Goal: Task Accomplishment & Management: Manage account settings

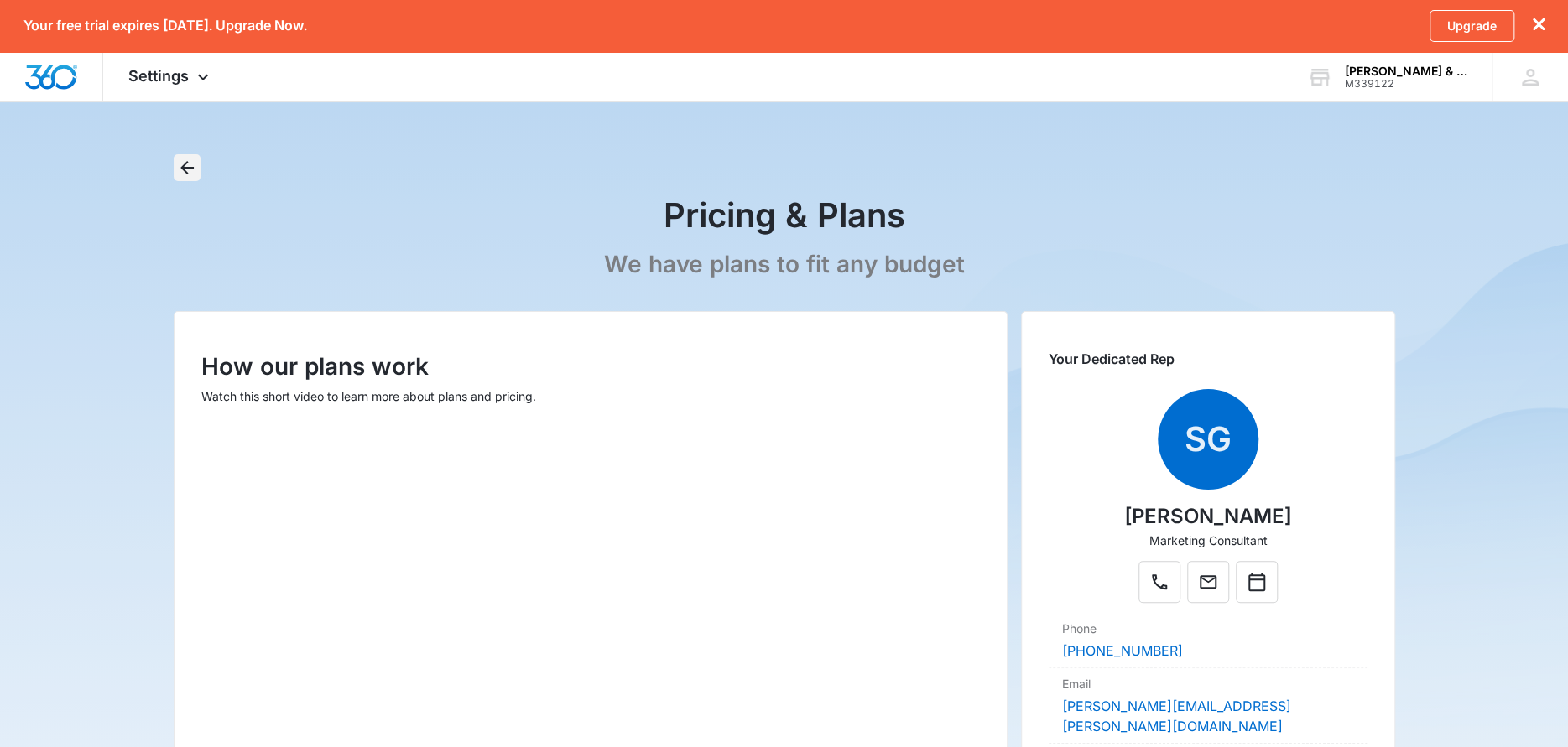
click at [175, 155] on button "Back" at bounding box center [187, 168] width 27 height 27
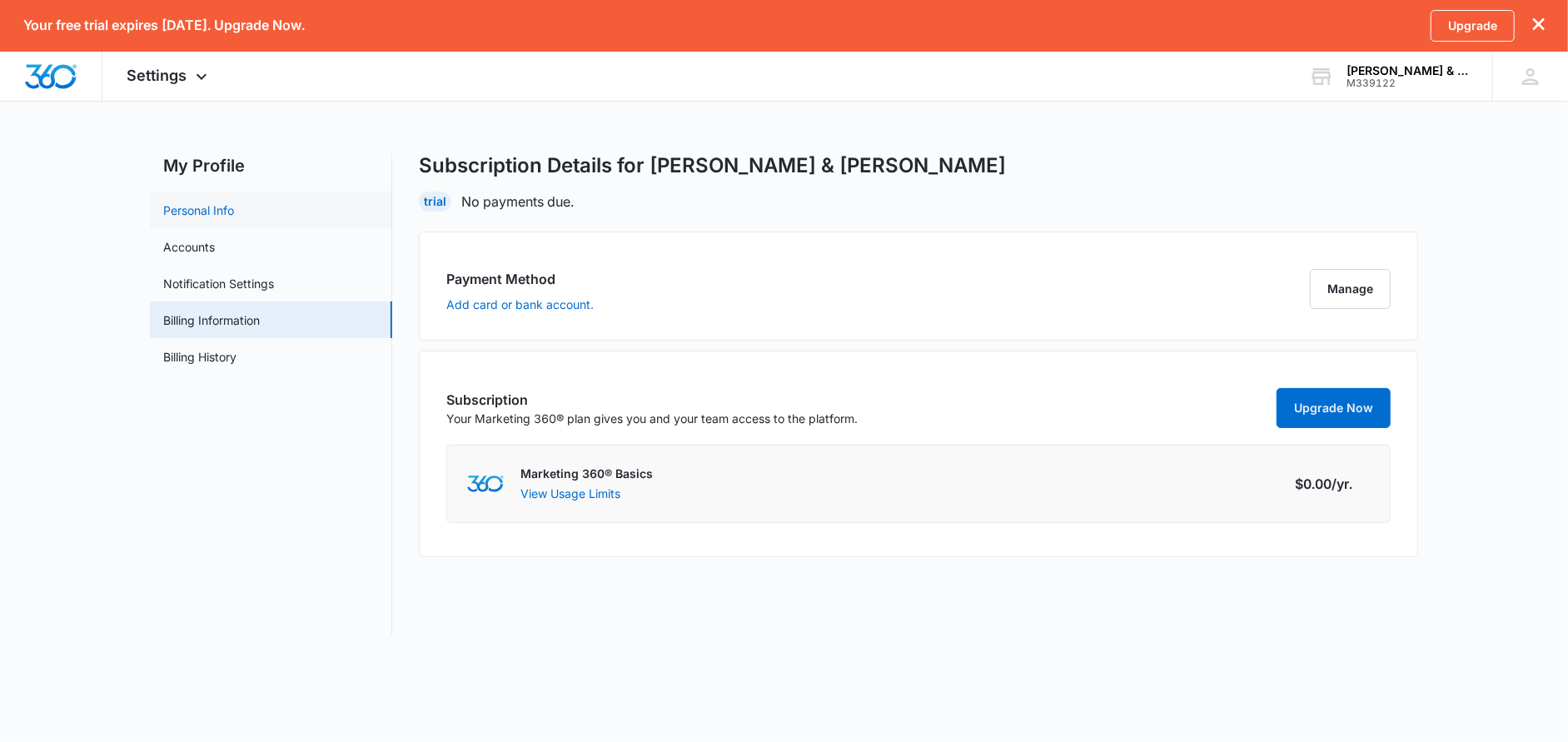
click at [234, 213] on link "Personal Info" at bounding box center [198, 211] width 71 height 17
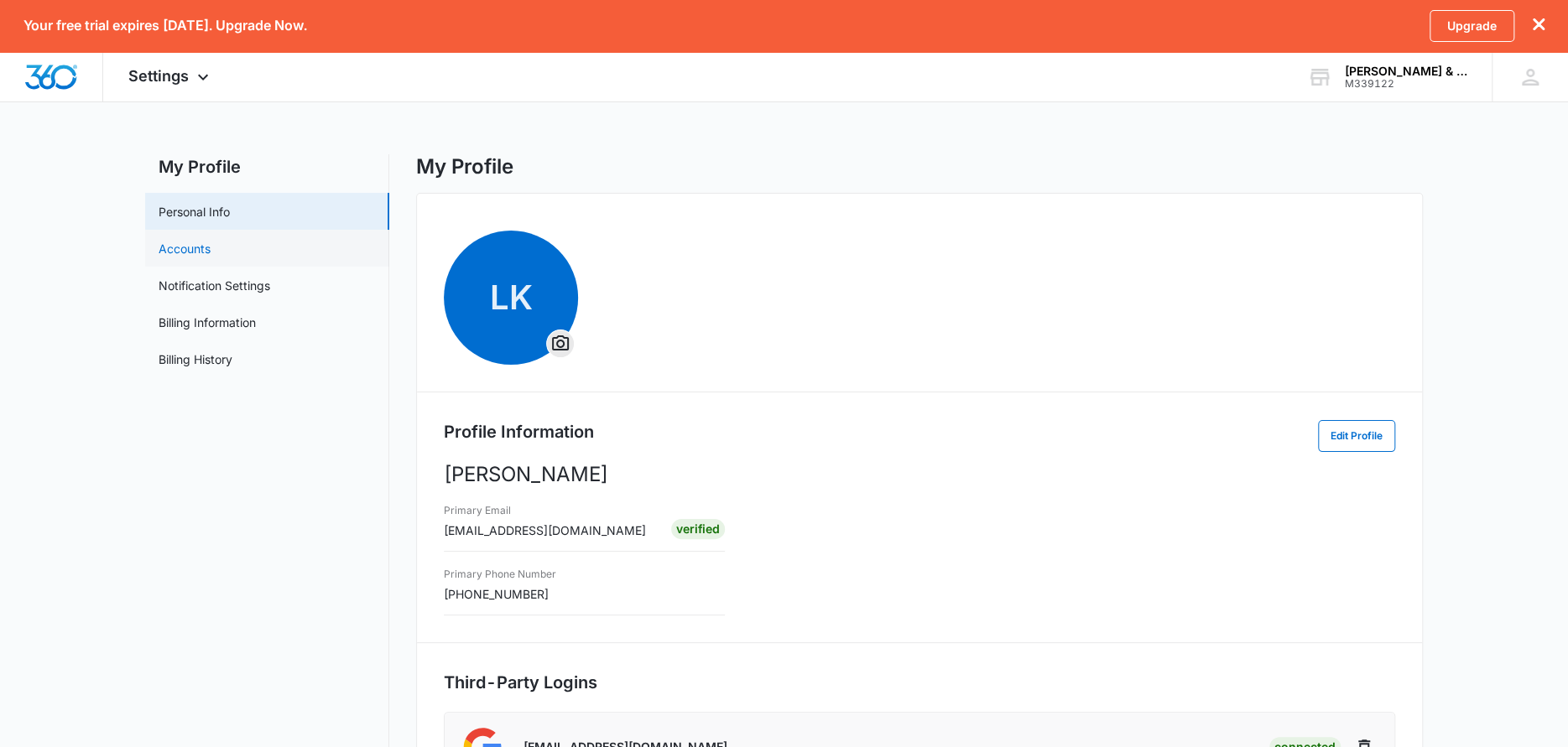
click at [202, 252] on link "Accounts" at bounding box center [185, 249] width 52 height 17
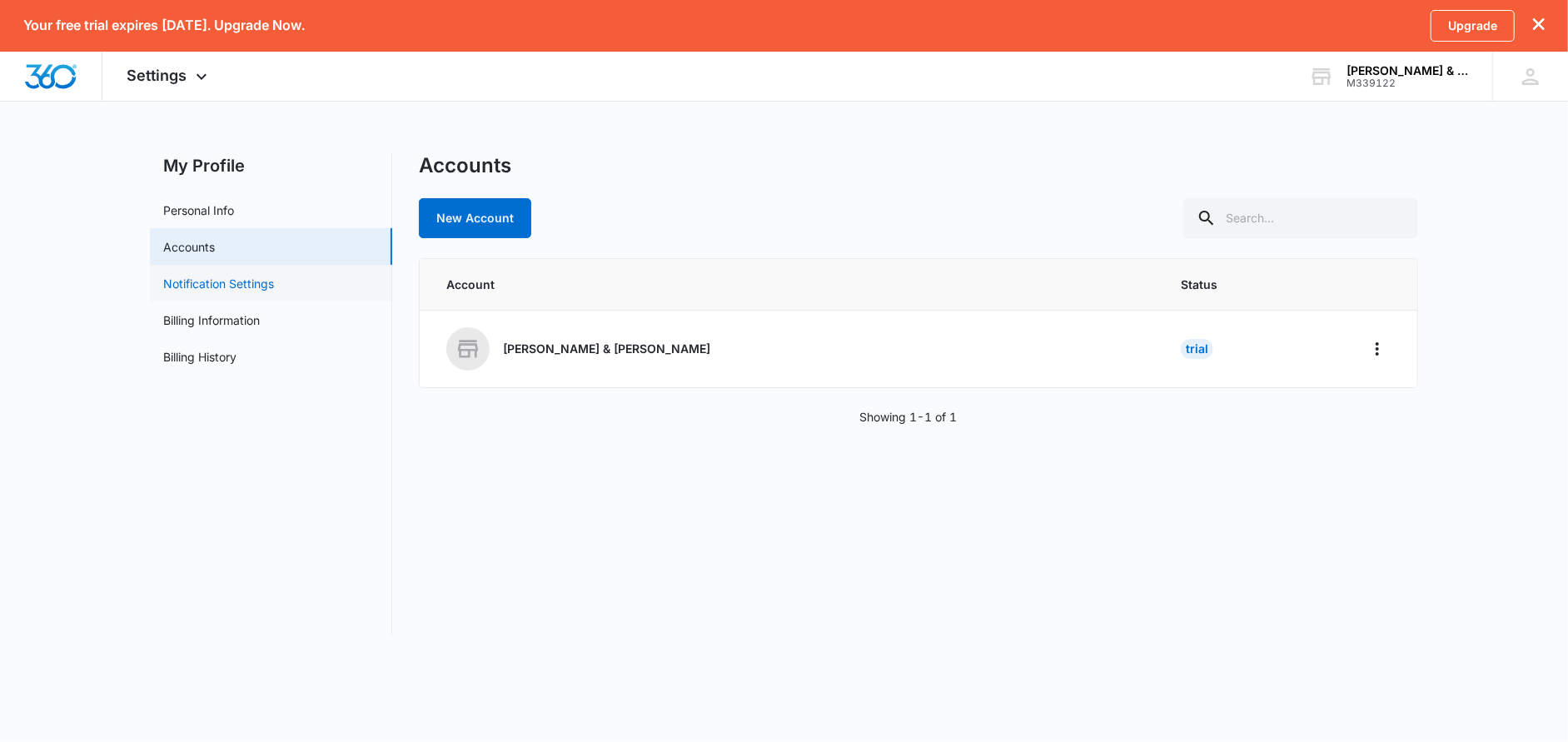
click at [274, 280] on link "Notification Settings" at bounding box center [218, 283] width 111 height 17
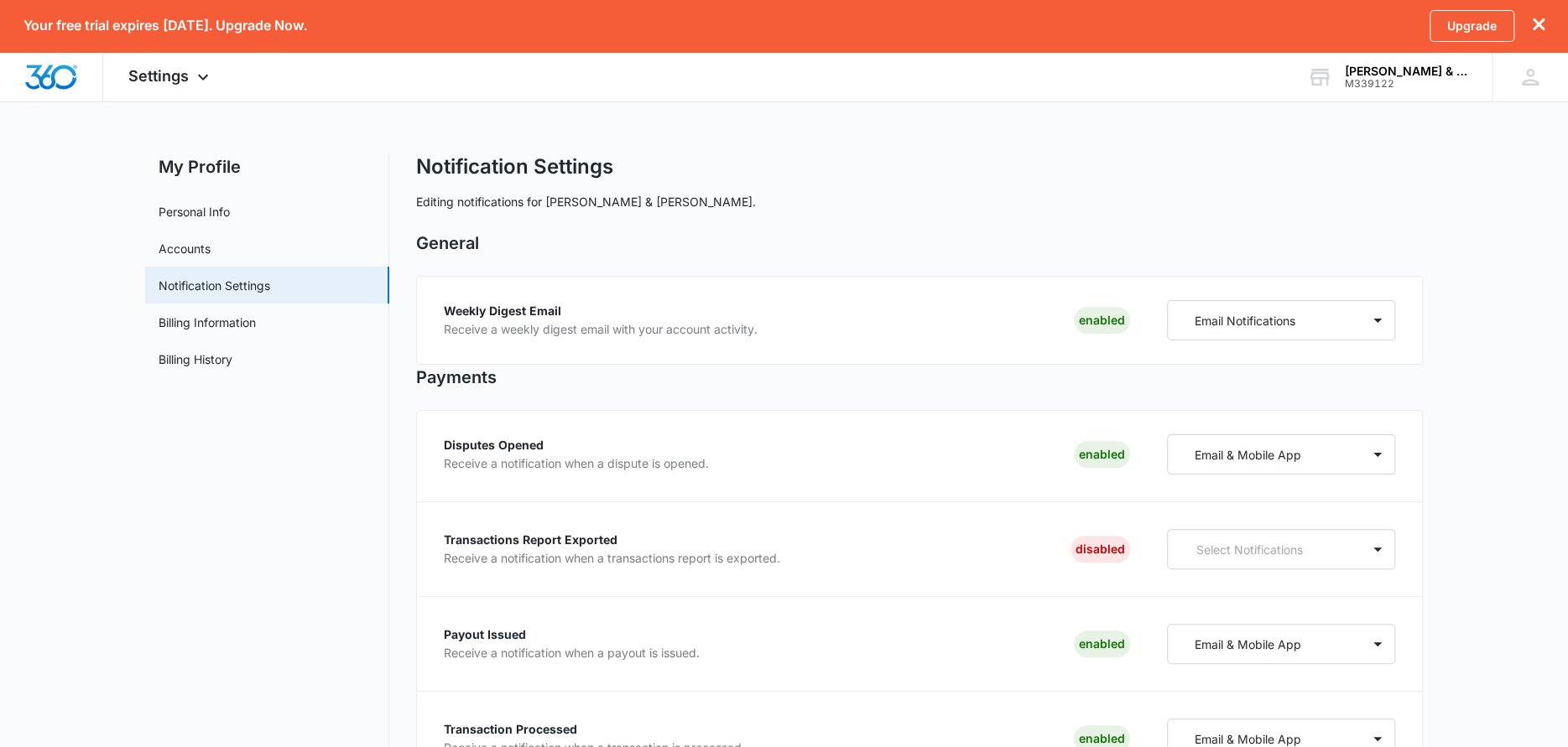
scroll to position [84, 0]
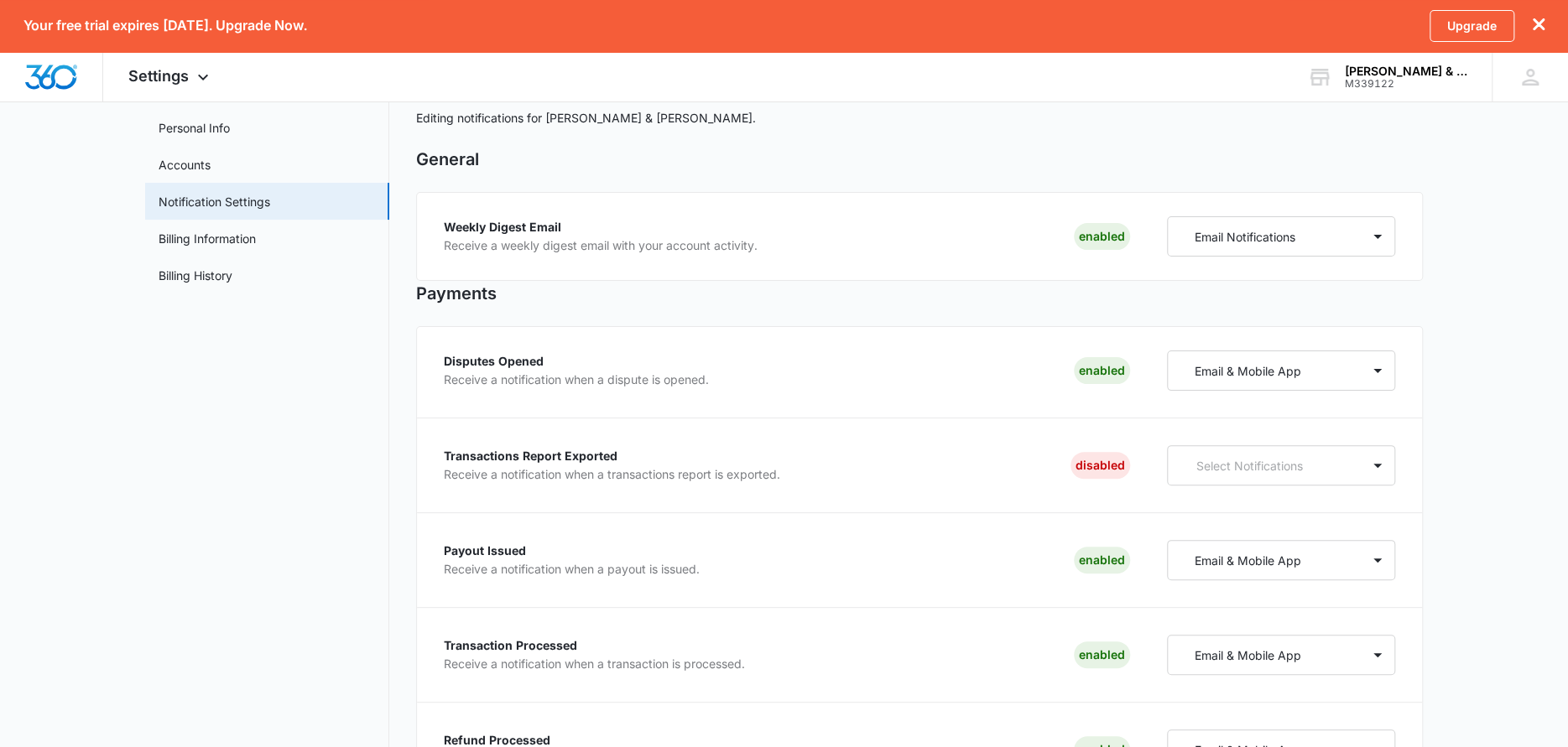
click at [230, 126] on link "Personal Info" at bounding box center [195, 127] width 72 height 17
